Goal: Task Accomplishment & Management: Complete application form

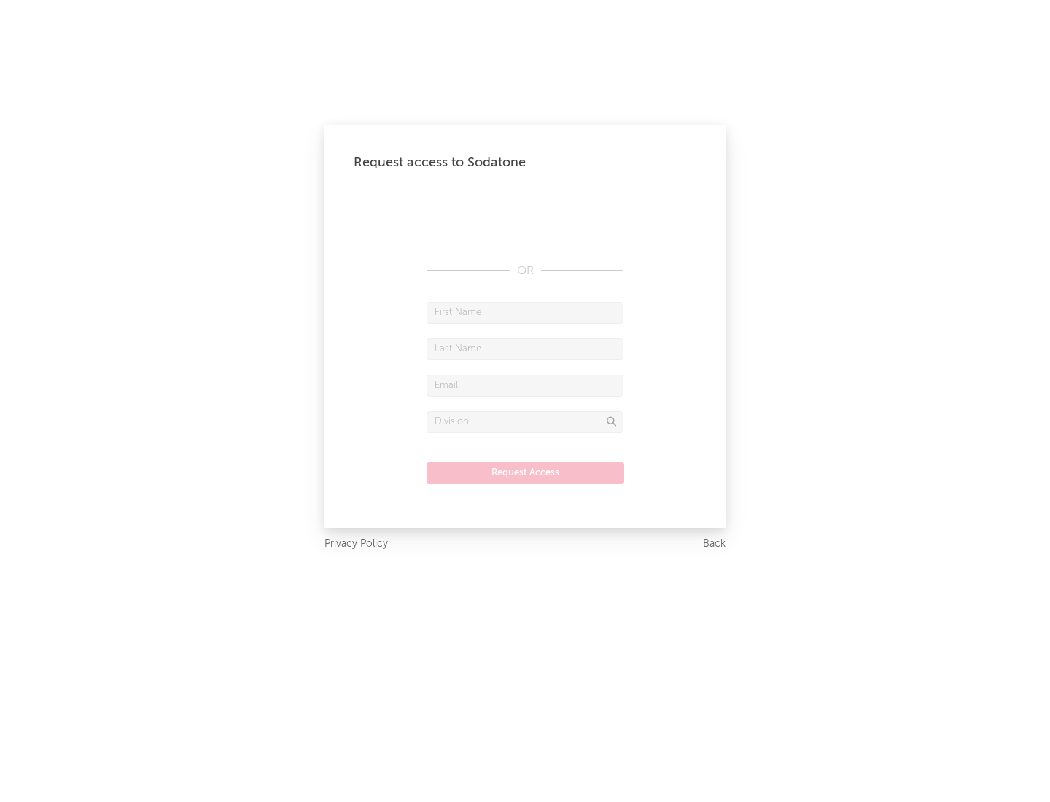
click at [525, 312] on input "text" at bounding box center [525, 313] width 197 height 22
type input "[PERSON_NAME]"
click at [525, 349] on input "text" at bounding box center [525, 349] width 197 height 22
type input "[PERSON_NAME]"
click at [525, 385] on input "text" at bounding box center [525, 386] width 197 height 22
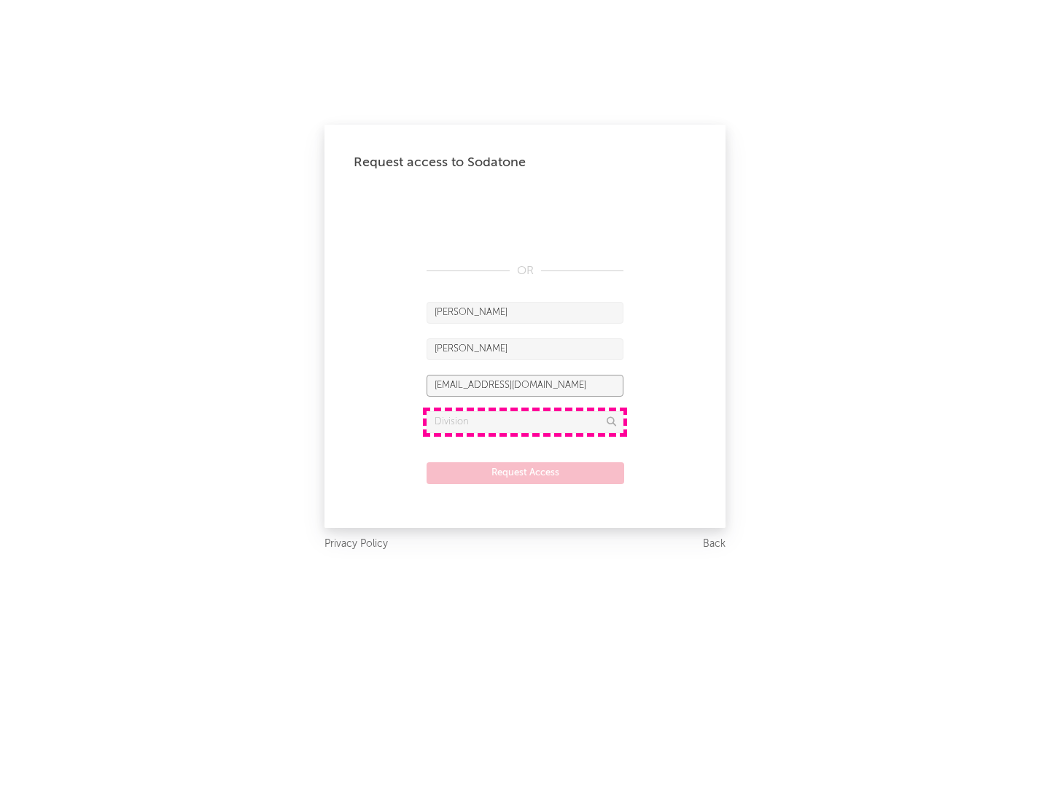
type input "[EMAIL_ADDRESS][DOMAIN_NAME]"
click at [525, 422] on input "text" at bounding box center [525, 422] width 197 height 22
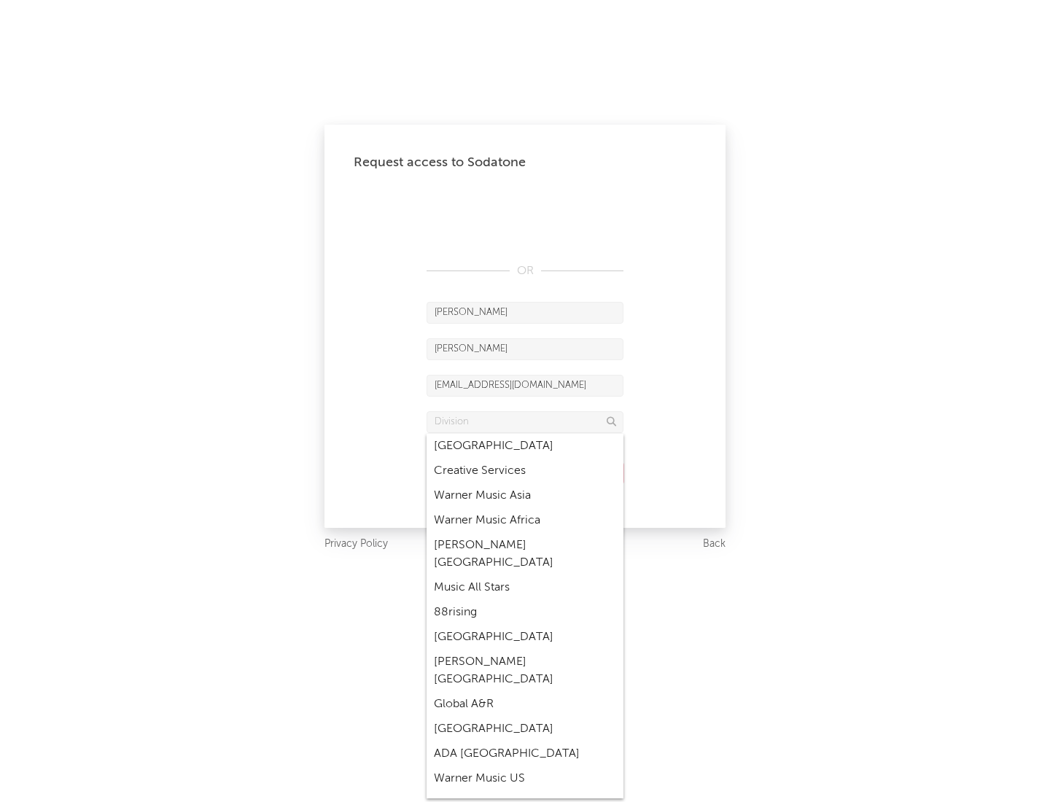
click at [525, 576] on div "Music All Stars" at bounding box center [525, 588] width 197 height 25
type input "Music All Stars"
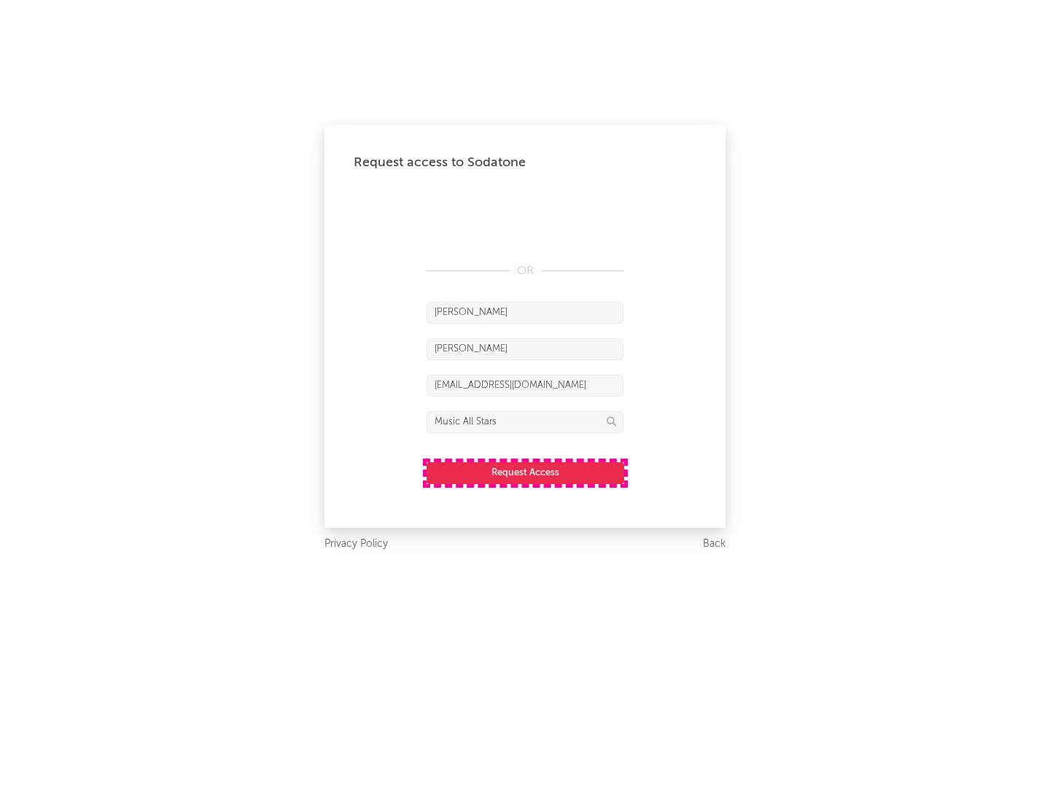
click at [525, 473] on button "Request Access" at bounding box center [526, 473] width 198 height 22
